Goal: Information Seeking & Learning: Check status

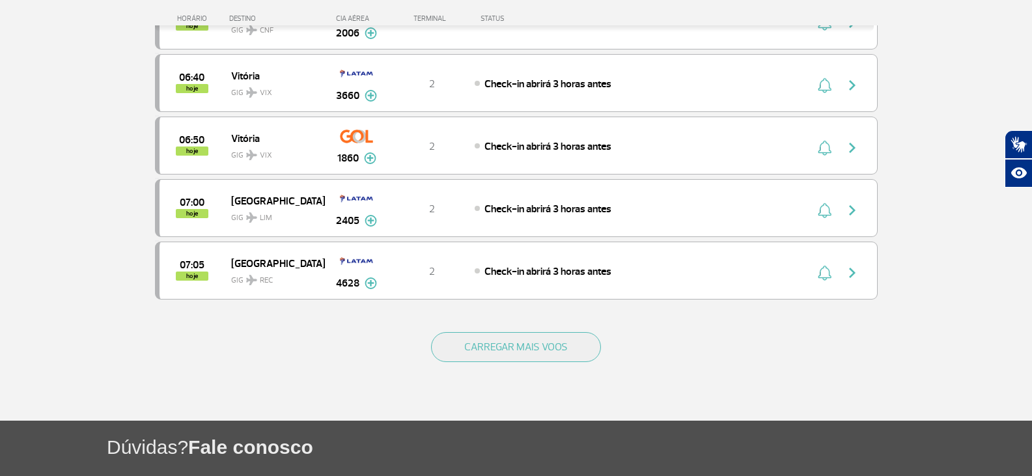
scroll to position [1171, 0]
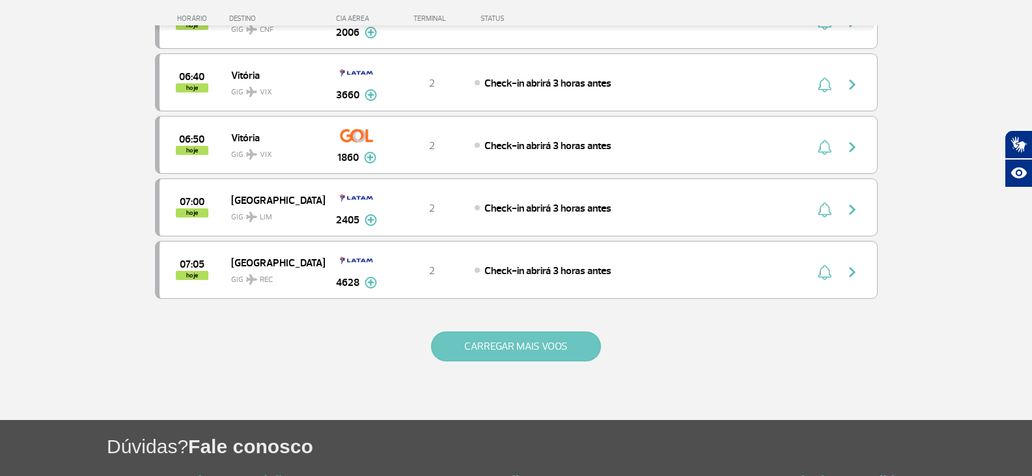
click at [460, 350] on button "CARREGAR MAIS VOOS" at bounding box center [516, 346] width 170 height 30
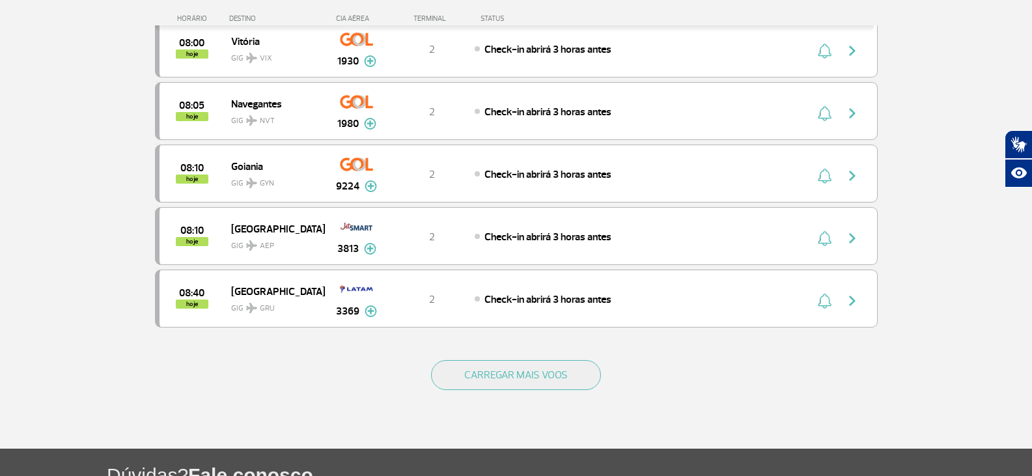
scroll to position [2408, 0]
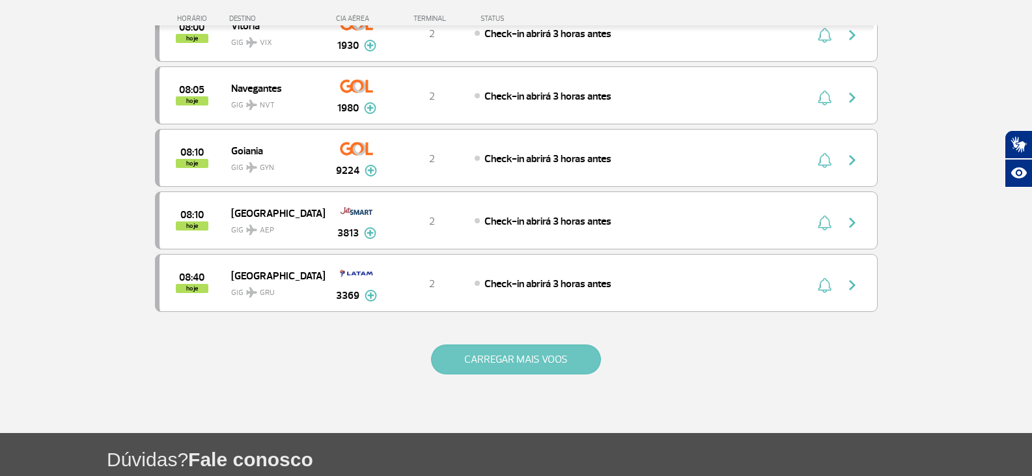
click at [459, 353] on button "CARREGAR MAIS VOOS" at bounding box center [516, 359] width 170 height 30
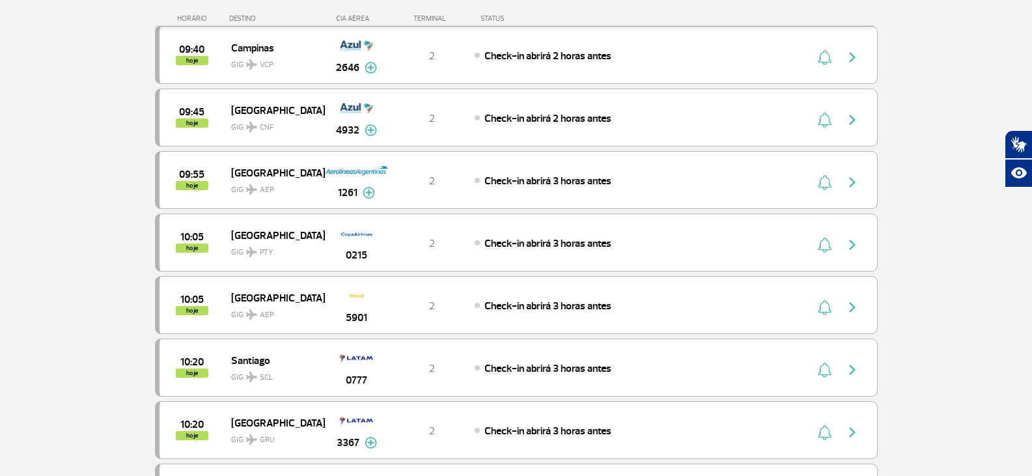
scroll to position [3124, 0]
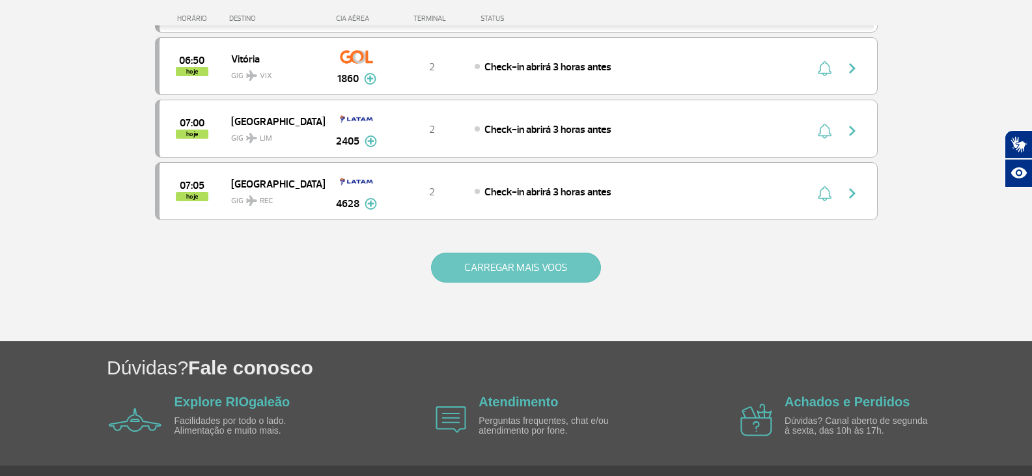
scroll to position [1231, 0]
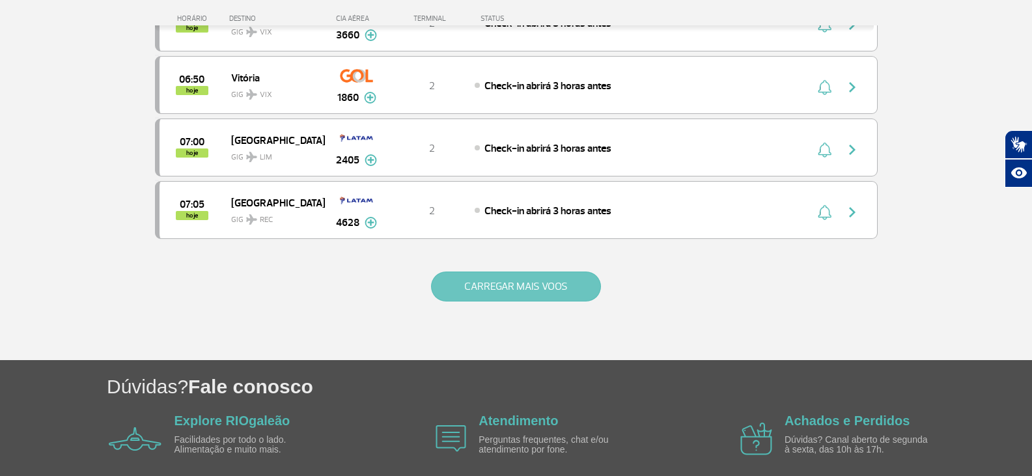
click at [568, 281] on button "CARREGAR MAIS VOOS" at bounding box center [516, 286] width 170 height 30
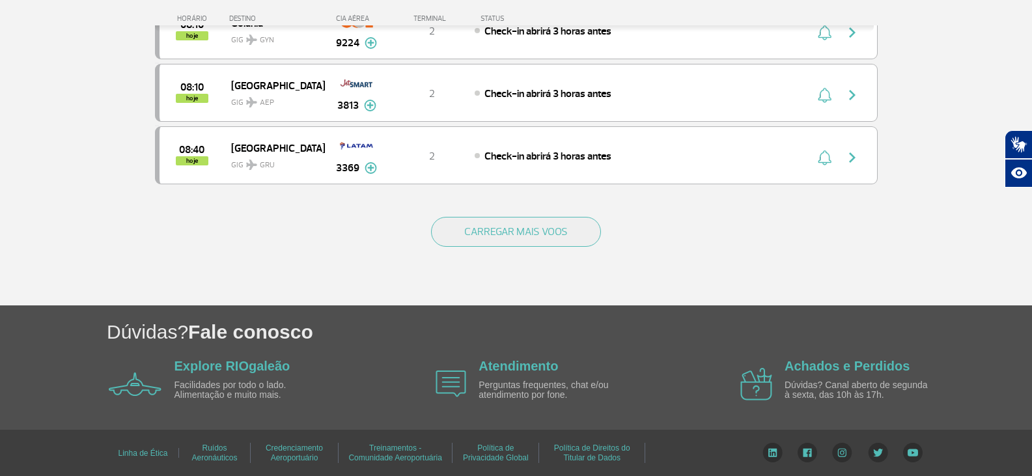
scroll to position [2537, 0]
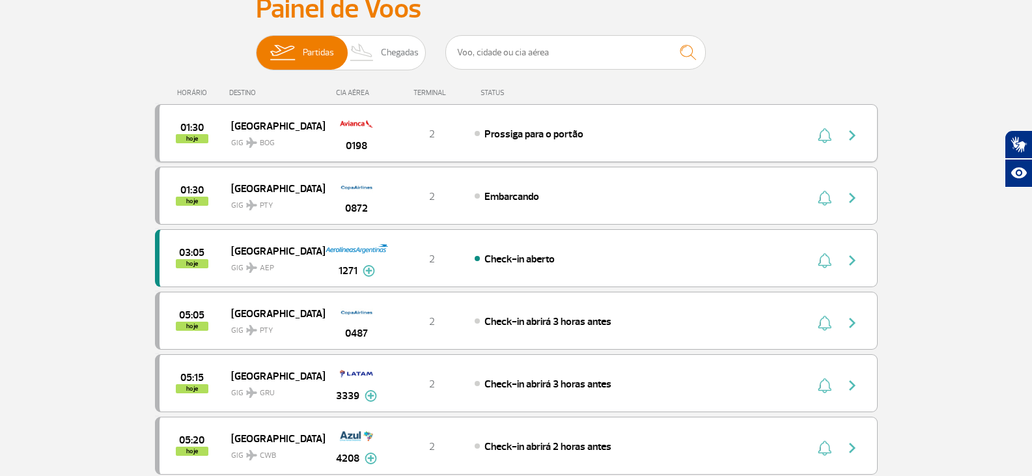
scroll to position [133, 0]
